Goal: Use online tool/utility: Utilize a website feature to perform a specific function

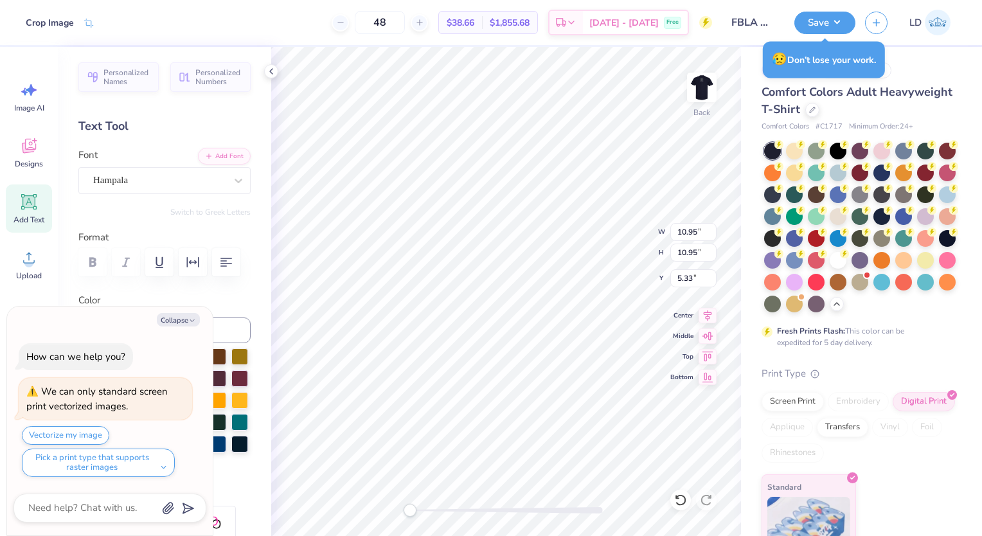
scroll to position [52, 0]
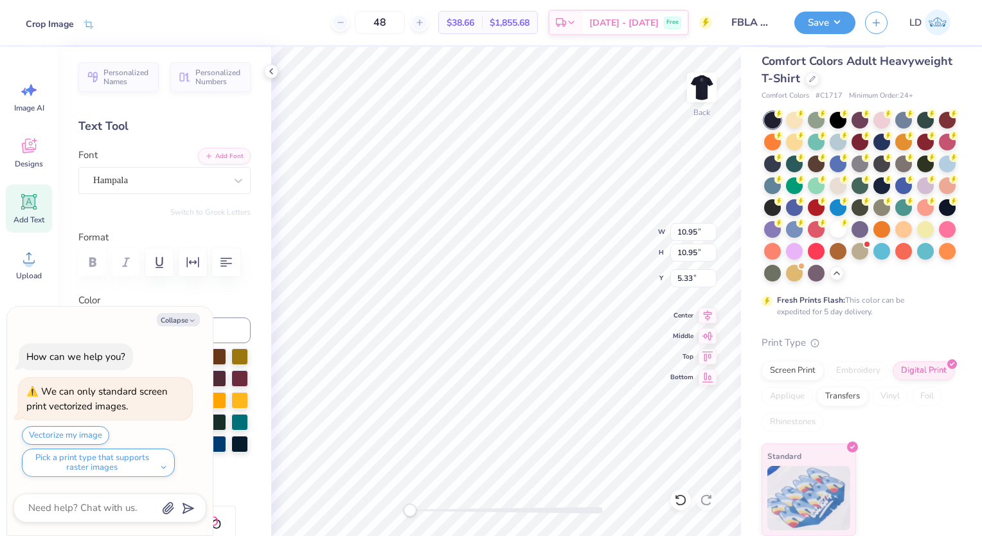
click at [58, 25] on div "Crop Image" at bounding box center [50, 23] width 48 height 13
type textarea "x"
type input "7.99"
type input "2.90"
type input "5.76"
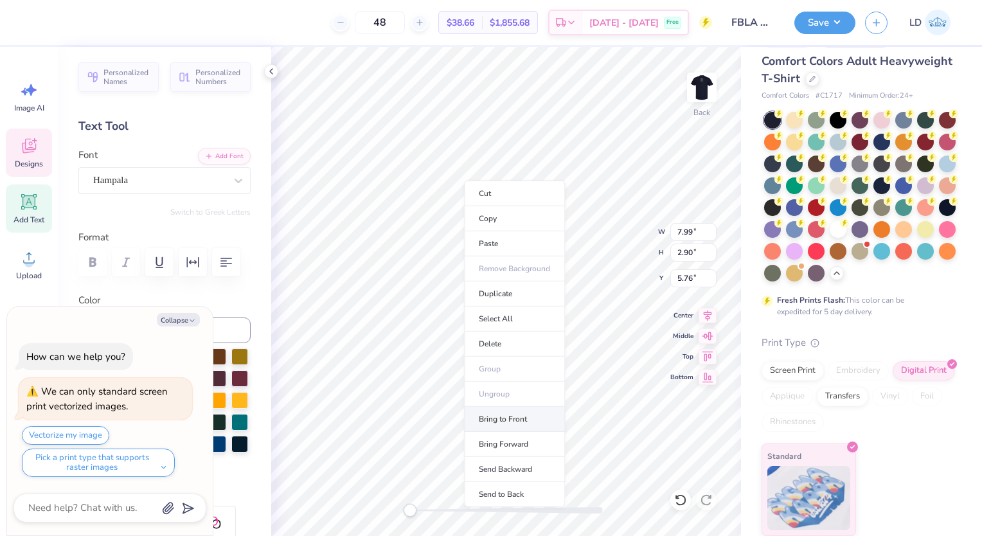
click at [522, 418] on li "Bring to Front" at bounding box center [514, 419] width 101 height 25
type textarea "x"
type input "12.08"
type input "7.00"
type input "17.50"
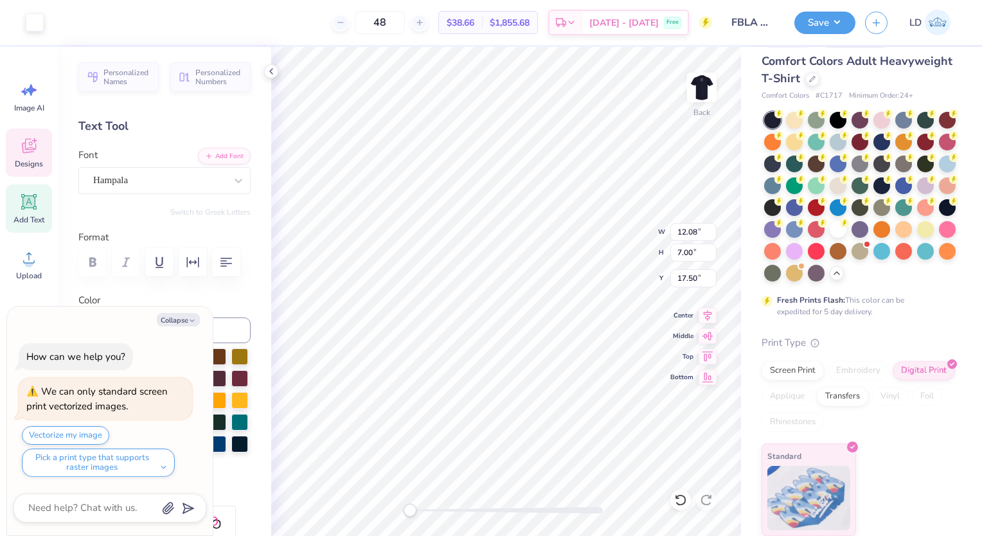
type textarea "x"
type input "7.99"
type input "2.90"
type input "3.80"
type textarea "x"
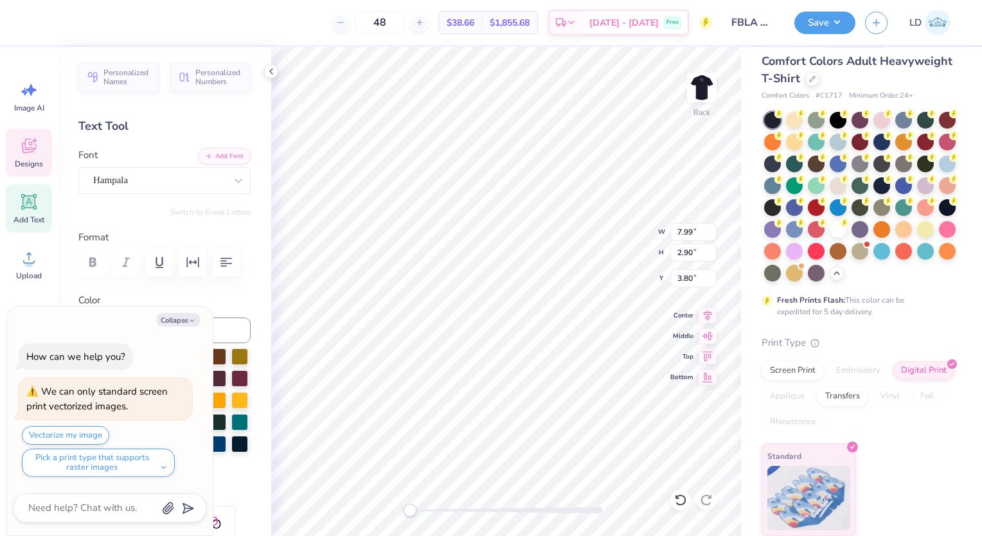
type input "10.95"
type input "9.92"
type input "5.25"
type textarea "x"
type input "2.54"
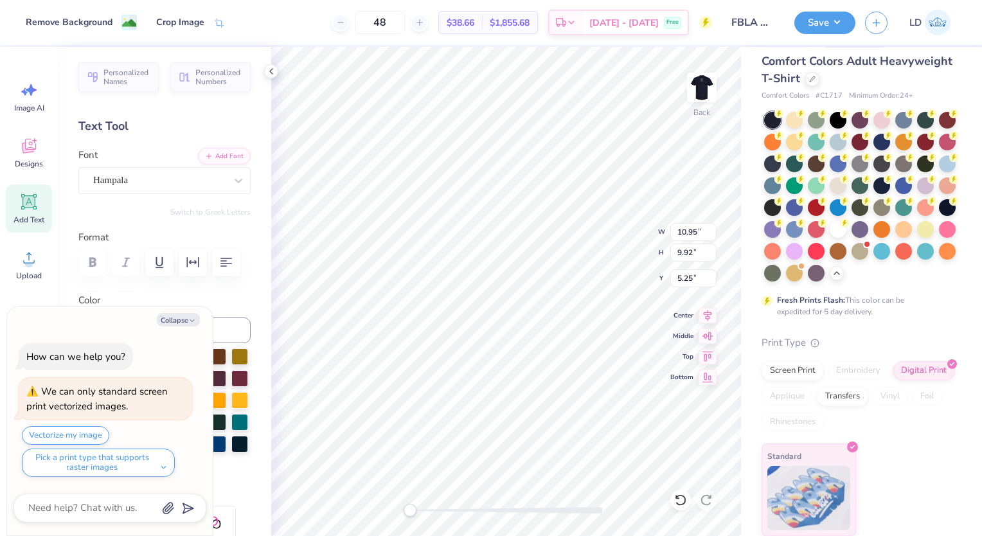
type input "2.57"
type input "5.52"
type textarea "x"
type input "10.95"
type input "9.92"
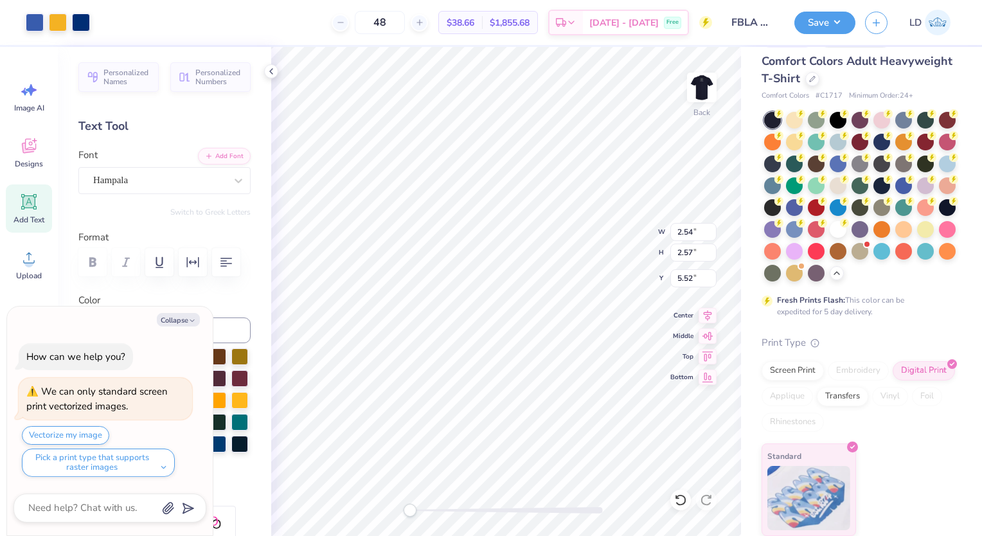
type input "4.90"
type textarea "x"
type input "2.54"
type input "2.57"
type input "0.86"
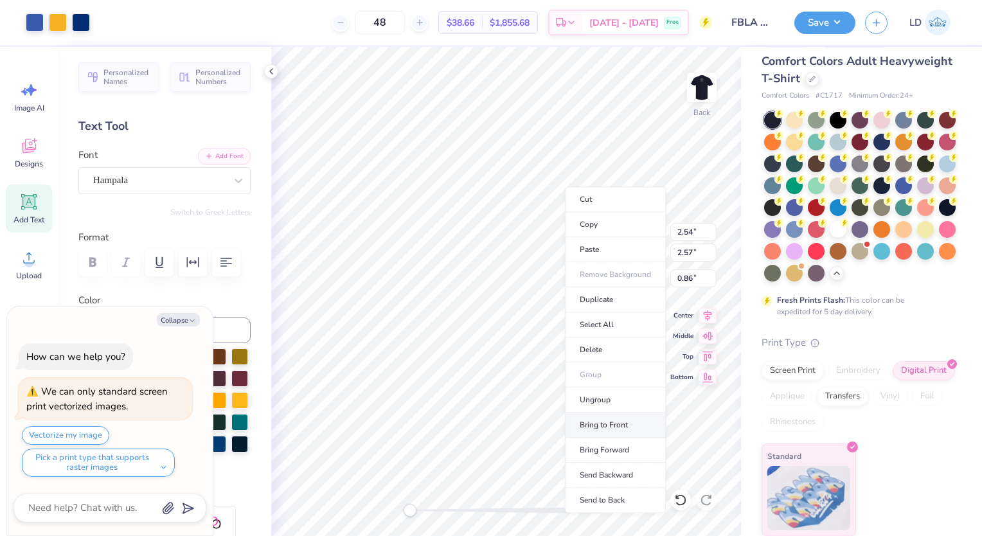
click at [611, 419] on li "Bring to Front" at bounding box center [615, 425] width 101 height 25
type textarea "x"
type input "3.80"
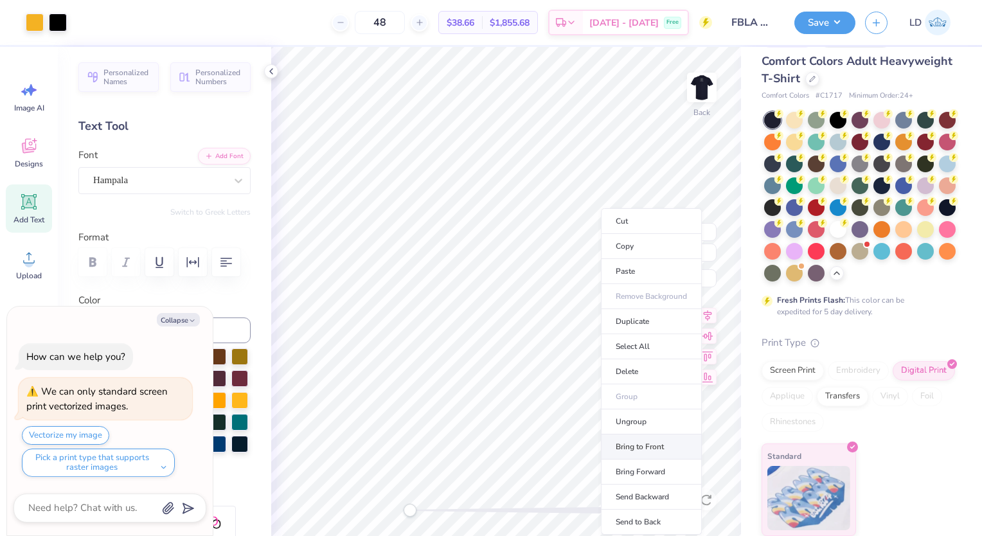
click at [634, 446] on li "Bring to Front" at bounding box center [651, 446] width 101 height 25
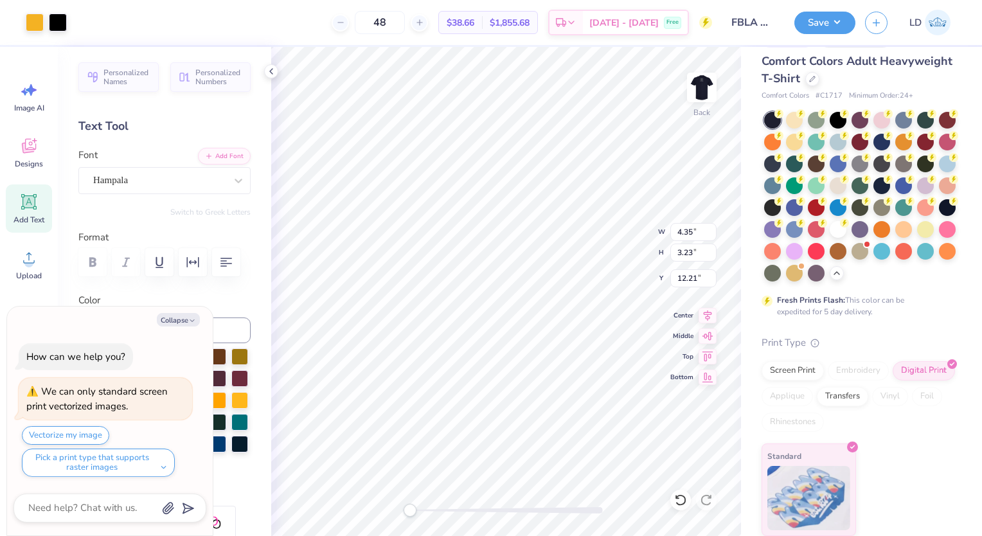
type textarea "x"
type input "12.08"
type input "7.00"
type input "17.50"
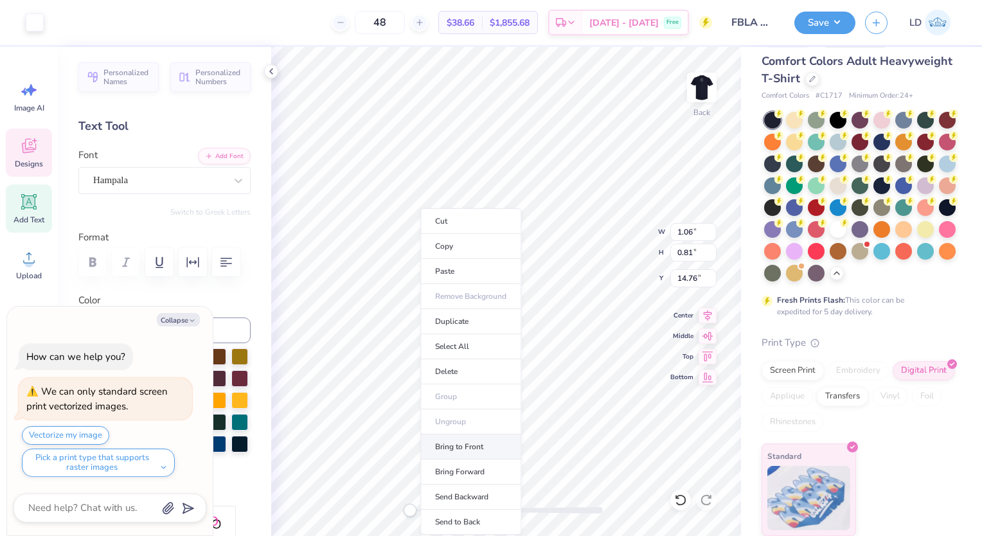
click at [448, 436] on li "Bring to Front" at bounding box center [470, 446] width 101 height 25
type textarea "x"
type input "12.08"
type input "7.00"
type input "17.50"
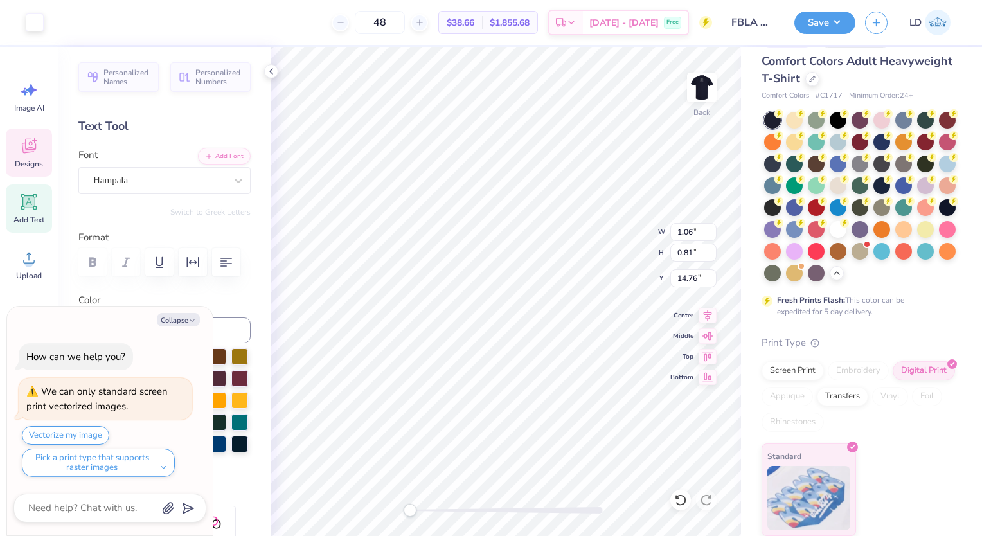
type textarea "x"
type input "10.95"
type input "9.92"
type input "5.25"
type textarea "x"
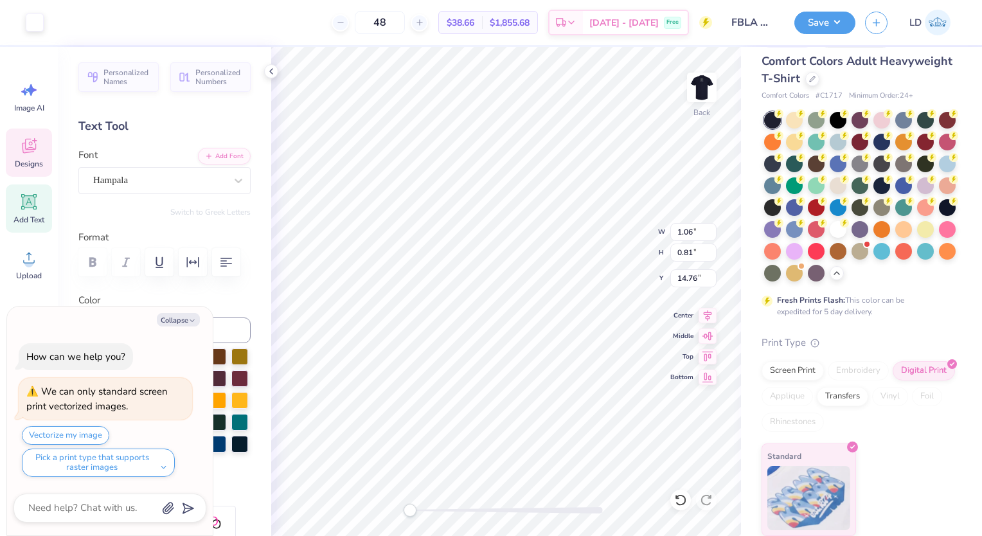
type input "12.08"
type input "7.00"
type input "17.50"
click at [487, 372] on li "Delete" at bounding box center [504, 371] width 101 height 25
click at [187, 319] on button "Collapse" at bounding box center [178, 319] width 43 height 13
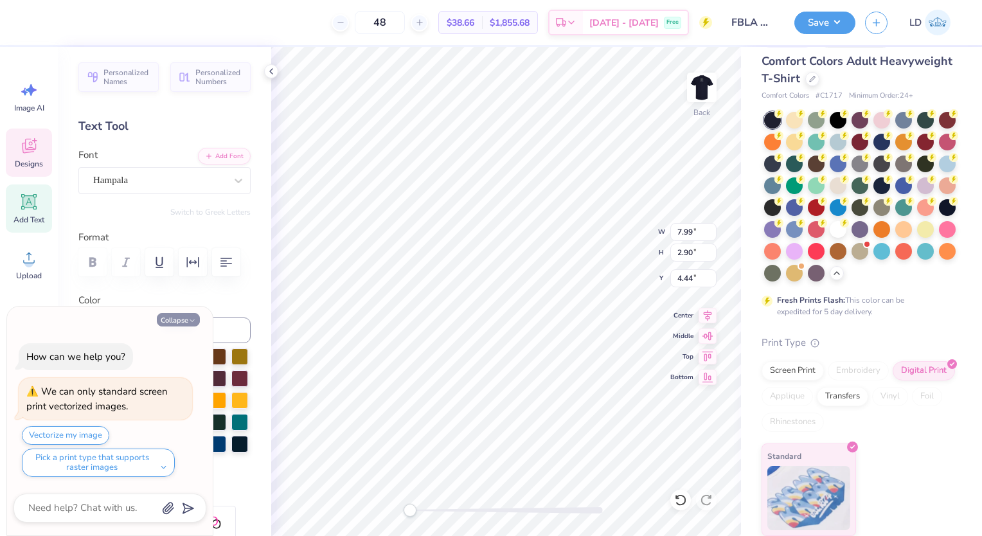
type textarea "x"
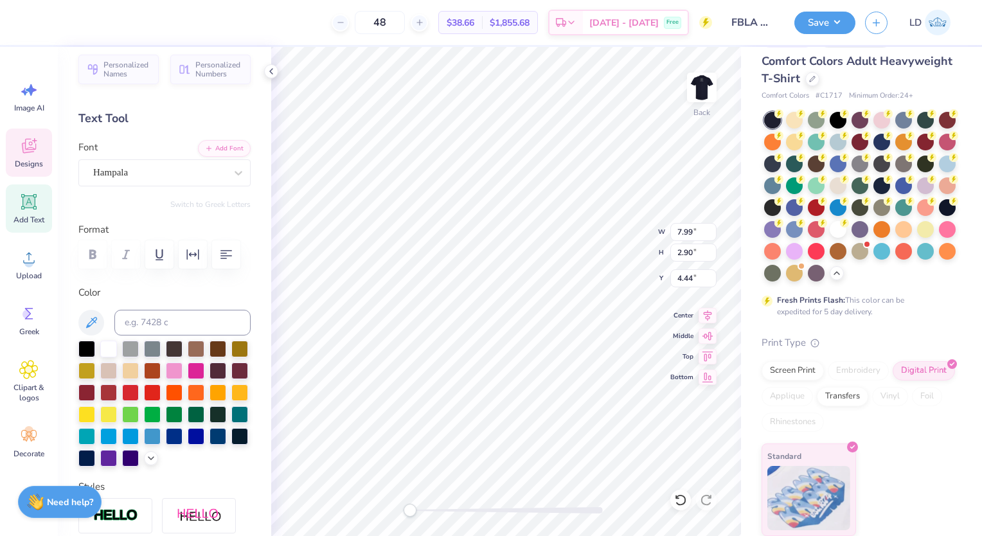
scroll to position [0, 0]
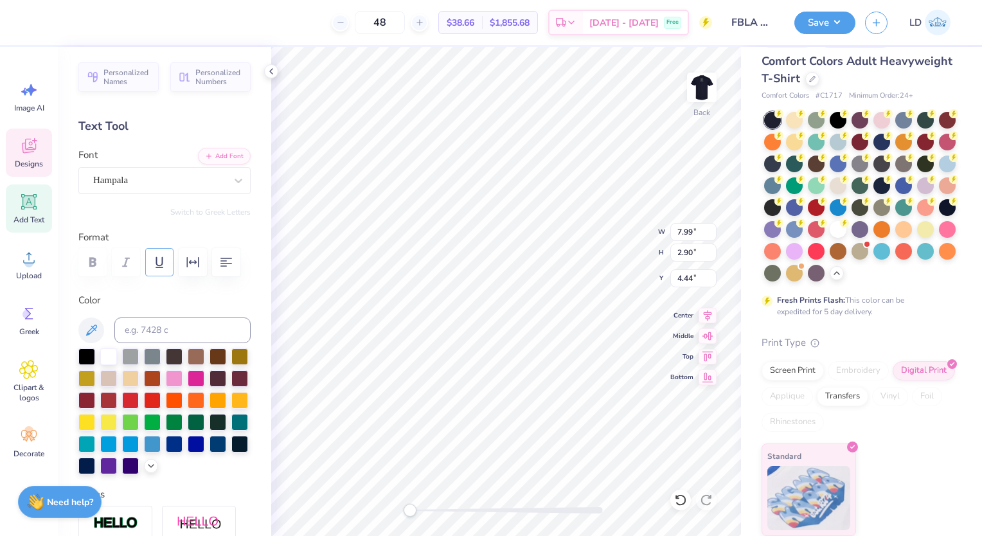
click at [159, 269] on icon "button" at bounding box center [159, 262] width 15 height 15
click at [260, 343] on div "Personalized Names Personalized Numbers Text Tool Add Font Font Hampala Switch …" at bounding box center [164, 291] width 213 height 489
type input "10.95"
type input "9.92"
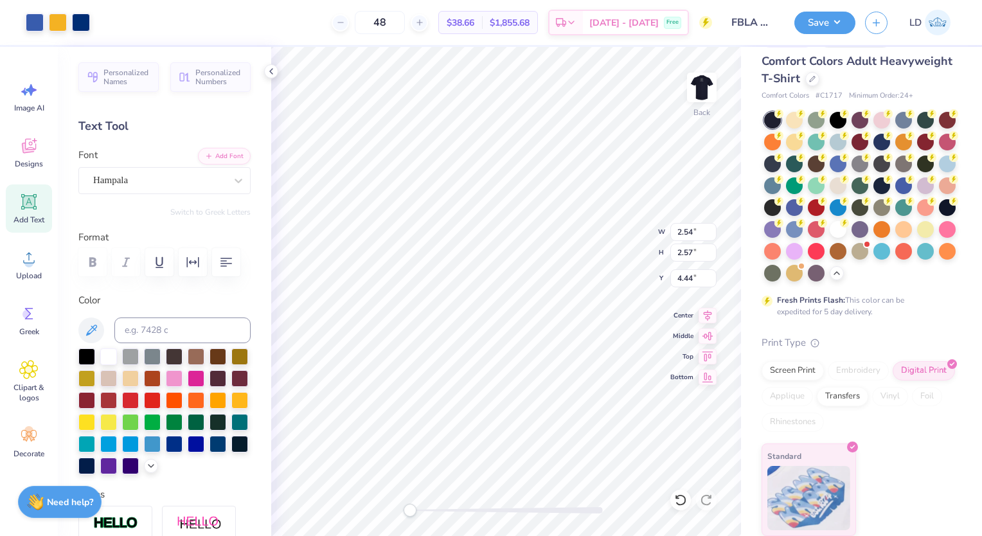
type input "5.25"
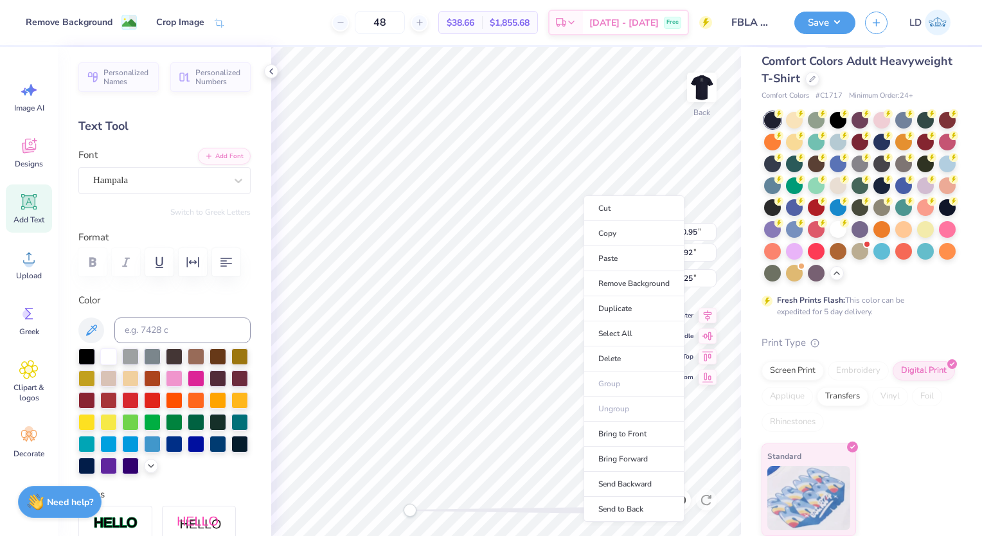
type input "2.54"
type input "2.57"
type input "4.44"
type input "10.95"
type input "9.92"
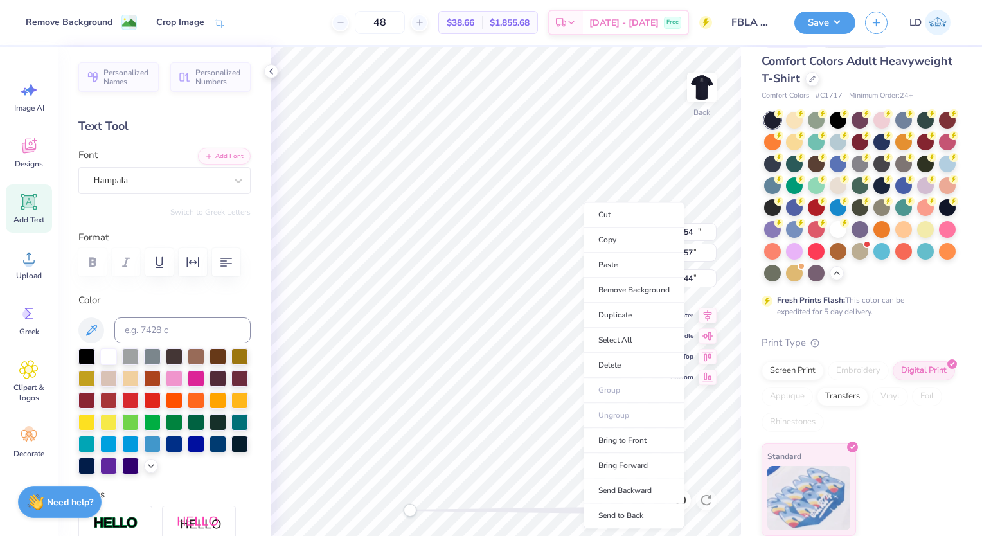
type input "5.25"
type input "2.54"
type input "2.57"
type input "4.44"
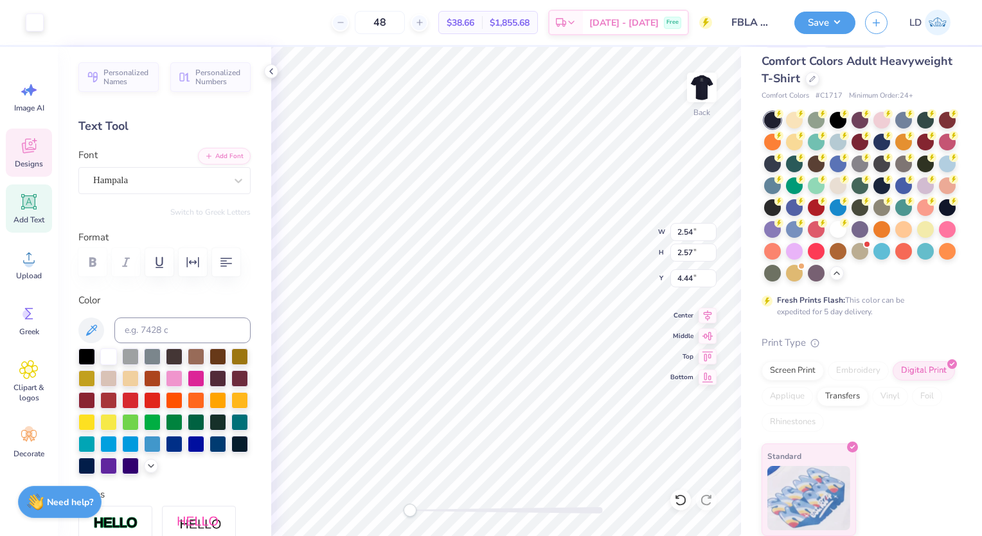
type input "7.99"
type input "2.90"
